Goal: Navigation & Orientation: Find specific page/section

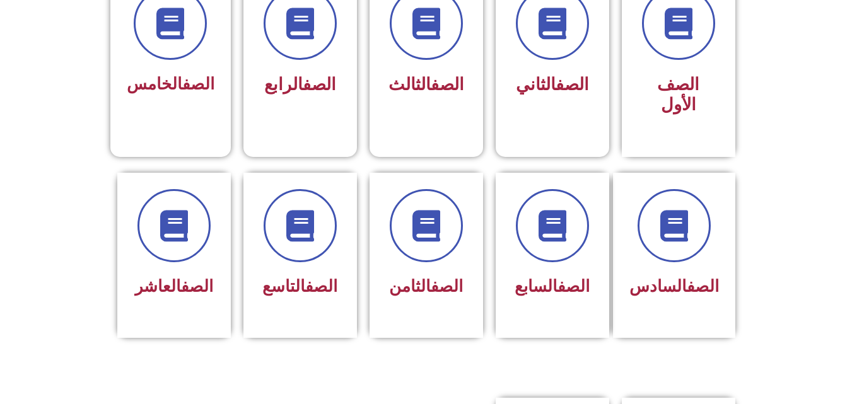
scroll to position [389, 0]
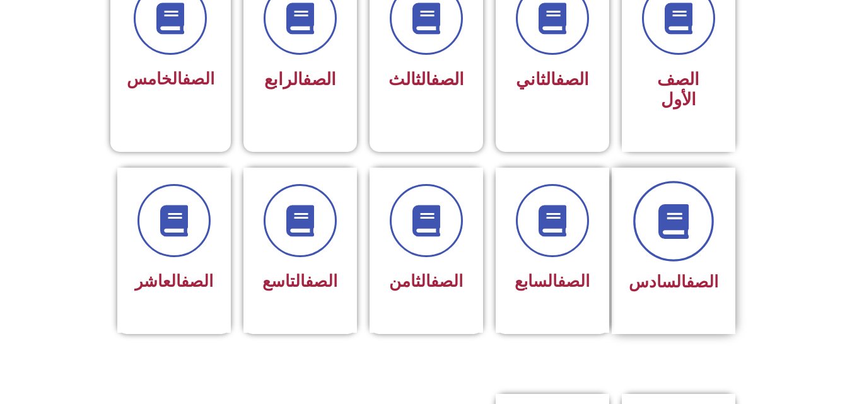
click at [686, 230] on span at bounding box center [673, 221] width 81 height 81
click at [679, 207] on icon at bounding box center [673, 221] width 35 height 35
click at [675, 225] on span at bounding box center [673, 221] width 81 height 81
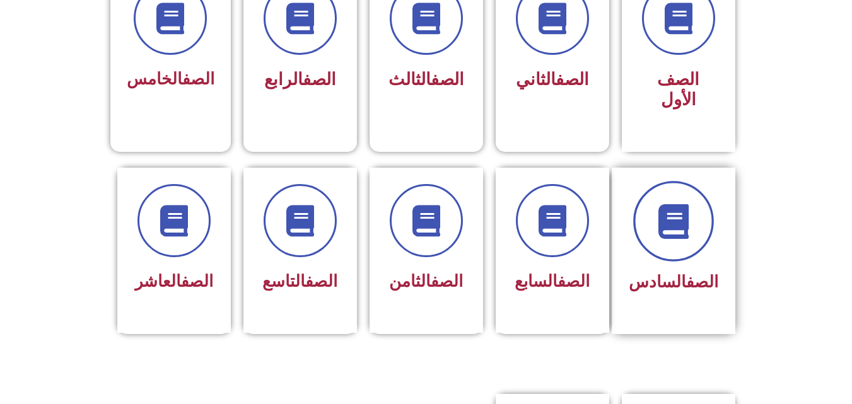
click at [675, 225] on span at bounding box center [673, 221] width 81 height 81
click at [695, 226] on span at bounding box center [673, 221] width 81 height 81
click at [681, 210] on icon at bounding box center [673, 221] width 35 height 35
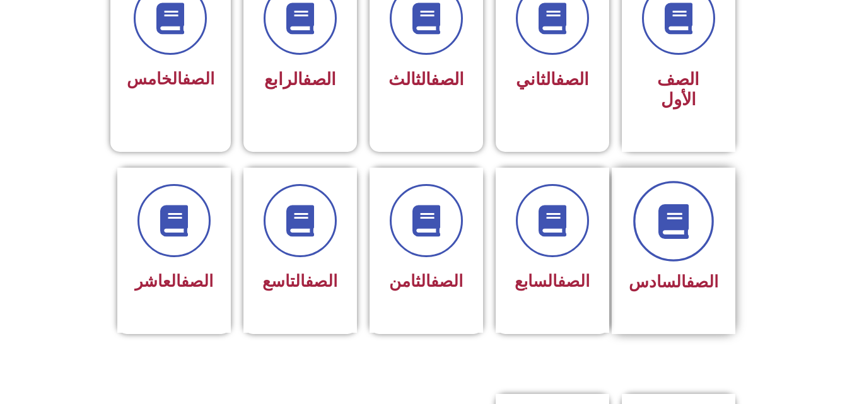
click at [680, 208] on icon at bounding box center [673, 221] width 35 height 35
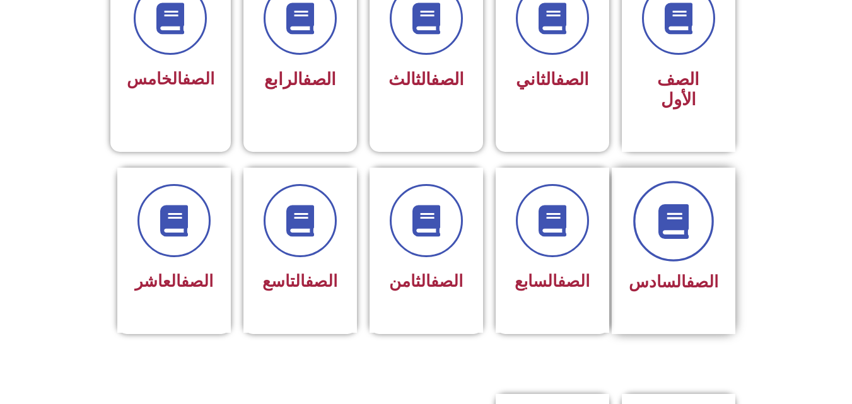
click at [680, 208] on icon at bounding box center [673, 221] width 35 height 35
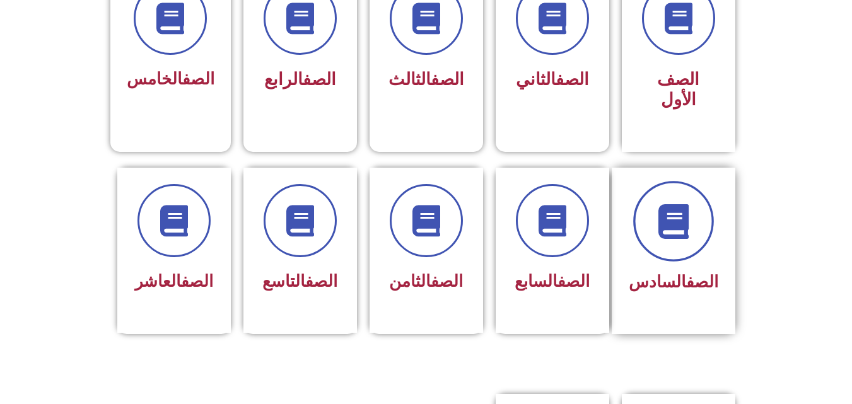
click at [680, 208] on icon at bounding box center [673, 221] width 35 height 35
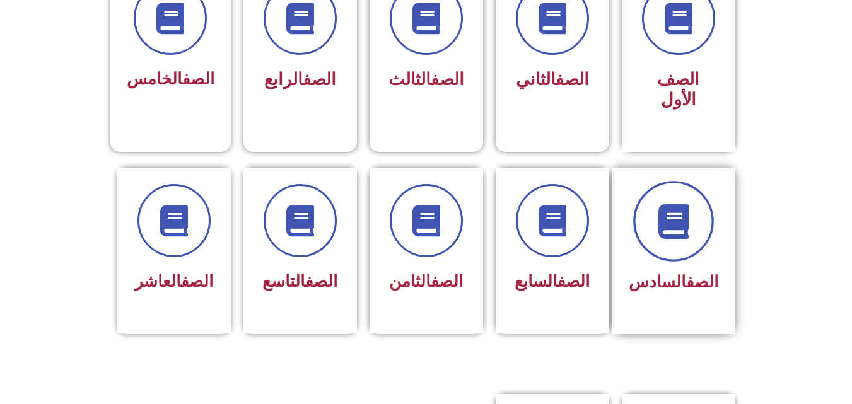
click at [680, 208] on icon at bounding box center [673, 221] width 35 height 35
click at [672, 204] on icon at bounding box center [673, 221] width 35 height 35
